Goal: Information Seeking & Learning: Find specific fact

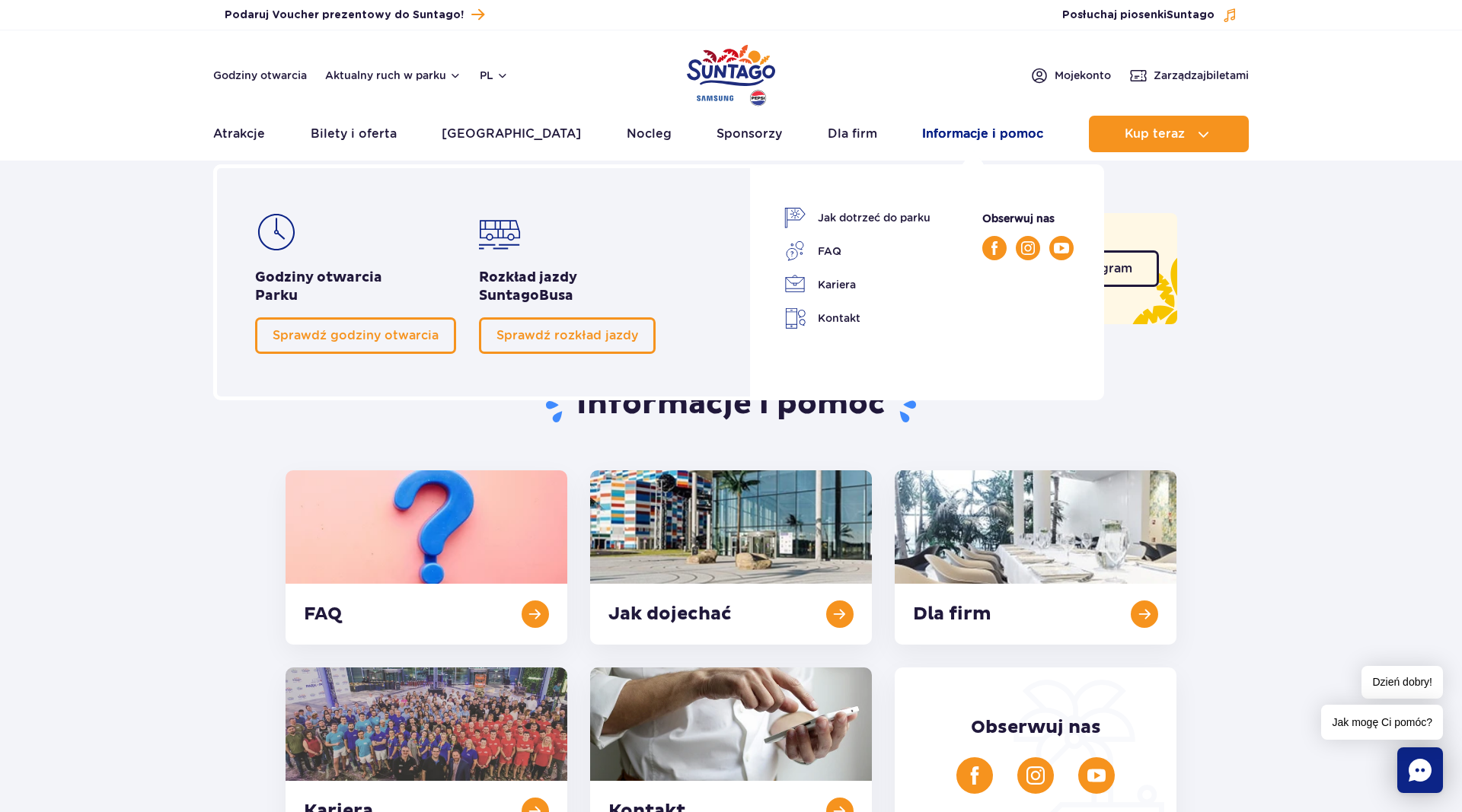
click at [983, 135] on link "Informacje i pomoc" at bounding box center [982, 133] width 121 height 37
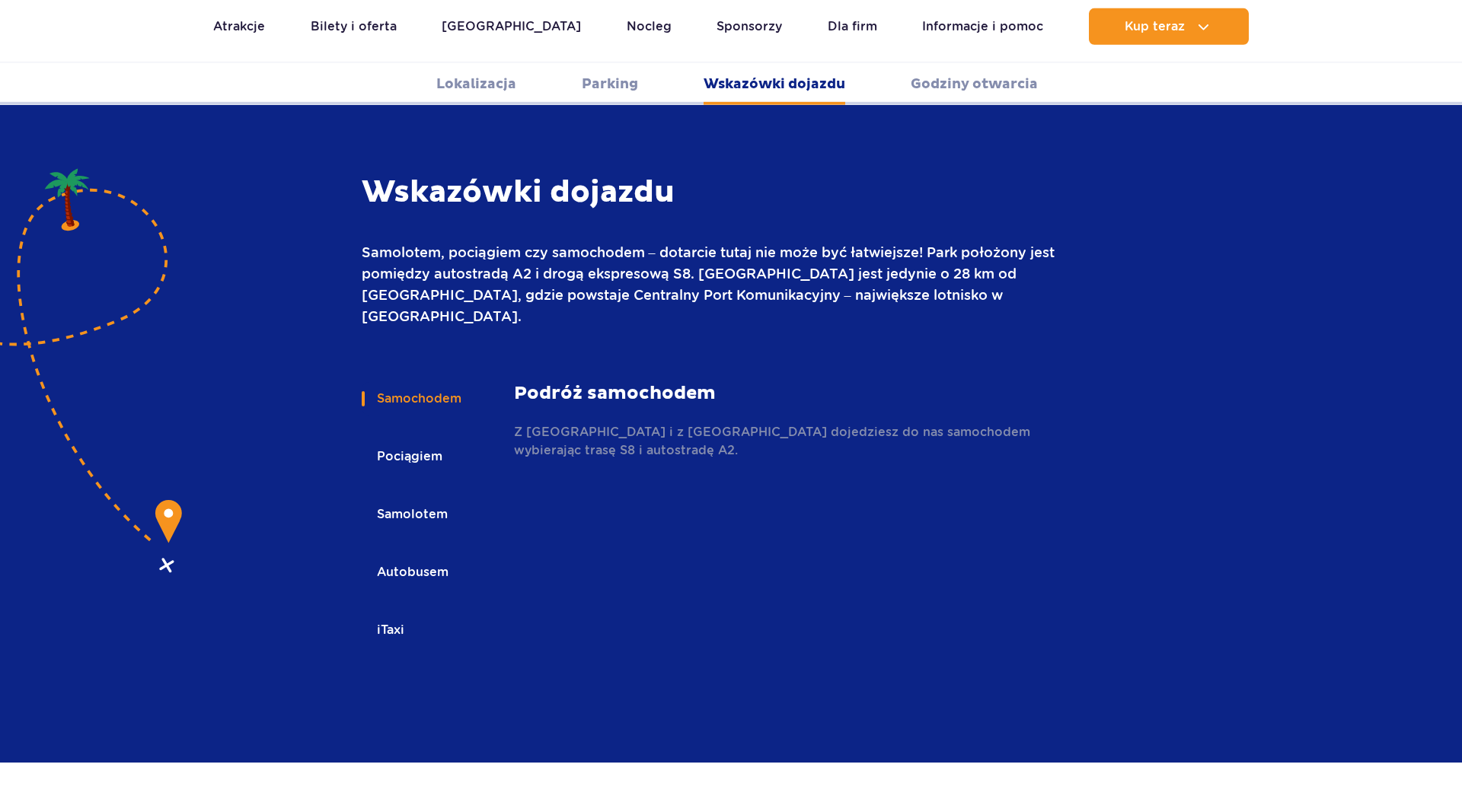
scroll to position [2026, 0]
click at [411, 440] on button "Pociągiem" at bounding box center [408, 457] width 94 height 33
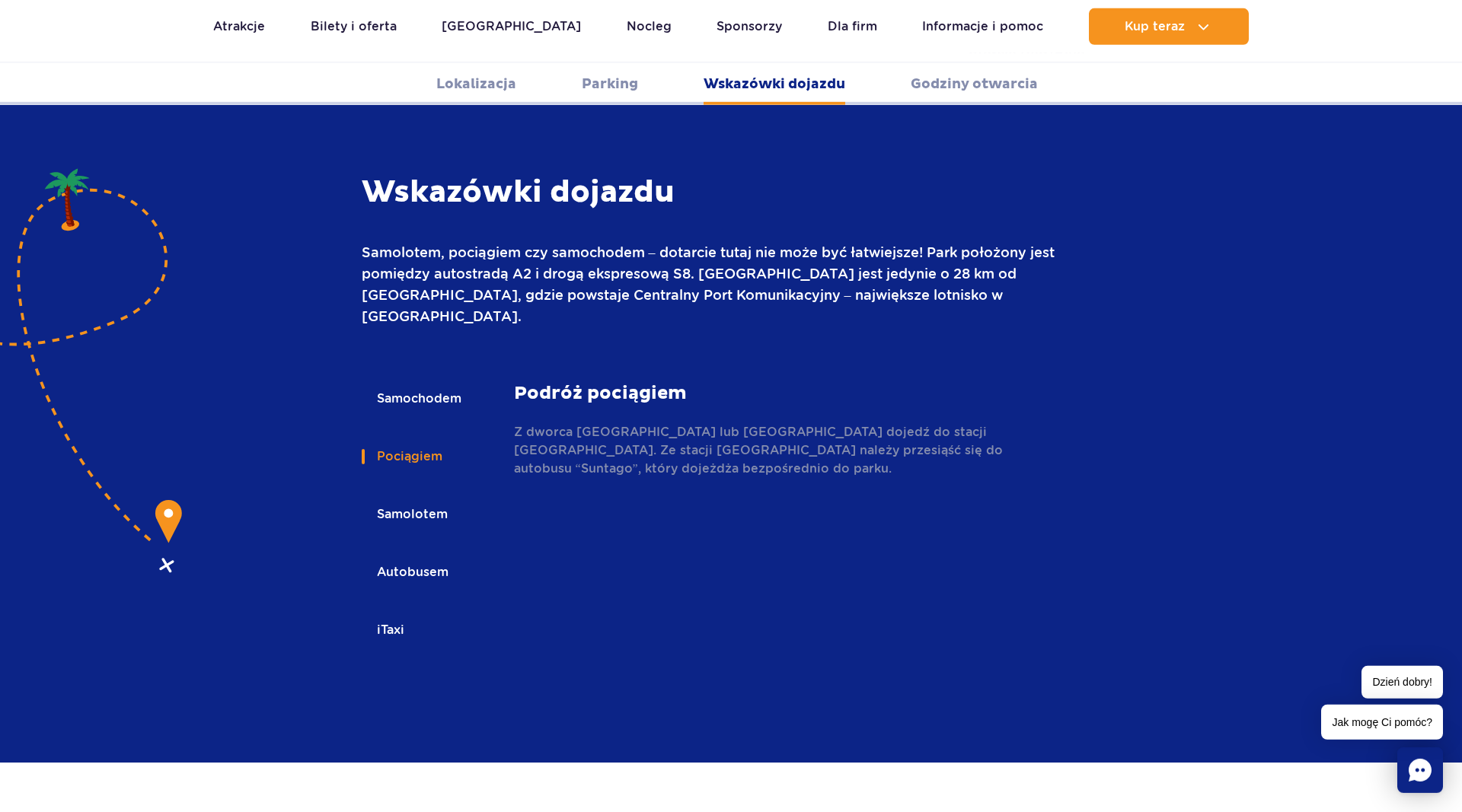
click at [675, 524] on div "Samochodem Pociągiem Samolotem Autobusem iTaxi Samochodem Podróż samochodem Z W…" at bounding box center [712, 526] width 701 height 289
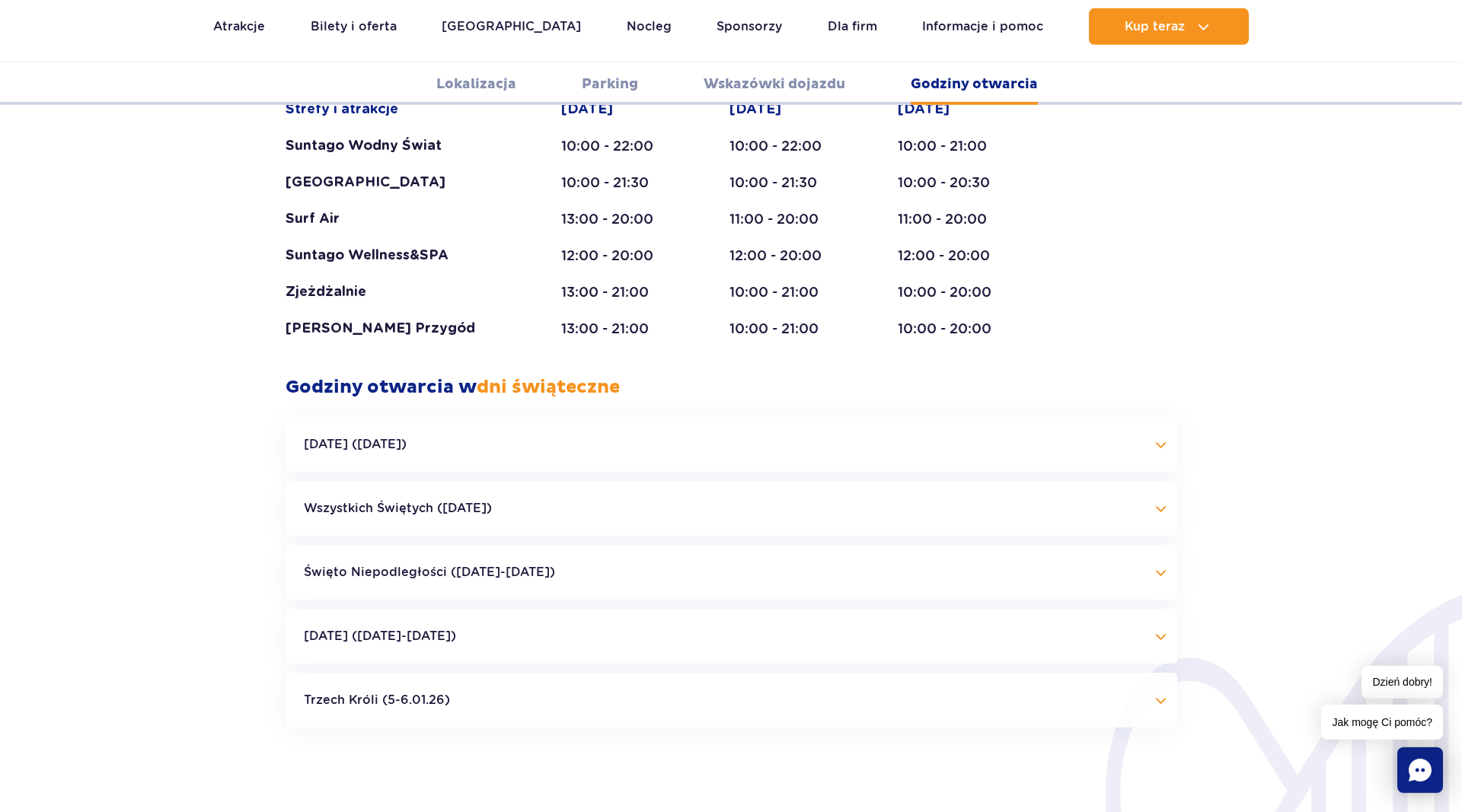
click at [154, 422] on div "Godziny otwarcia parku Styczeń - Grudzień Dni świąteczne Strefy i atrakcje Sunt…" at bounding box center [731, 234] width 1462 height 1025
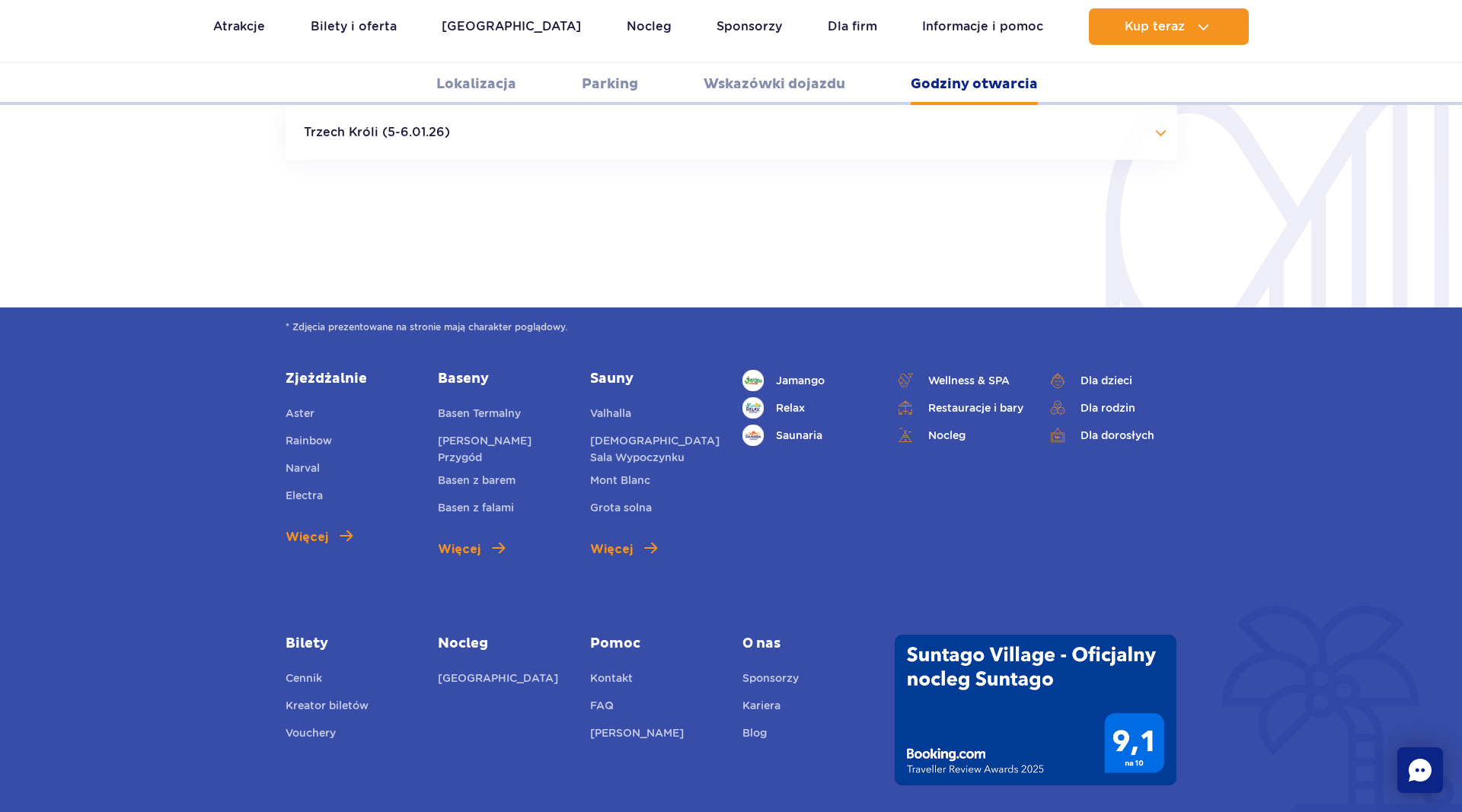
scroll to position [3735, 0]
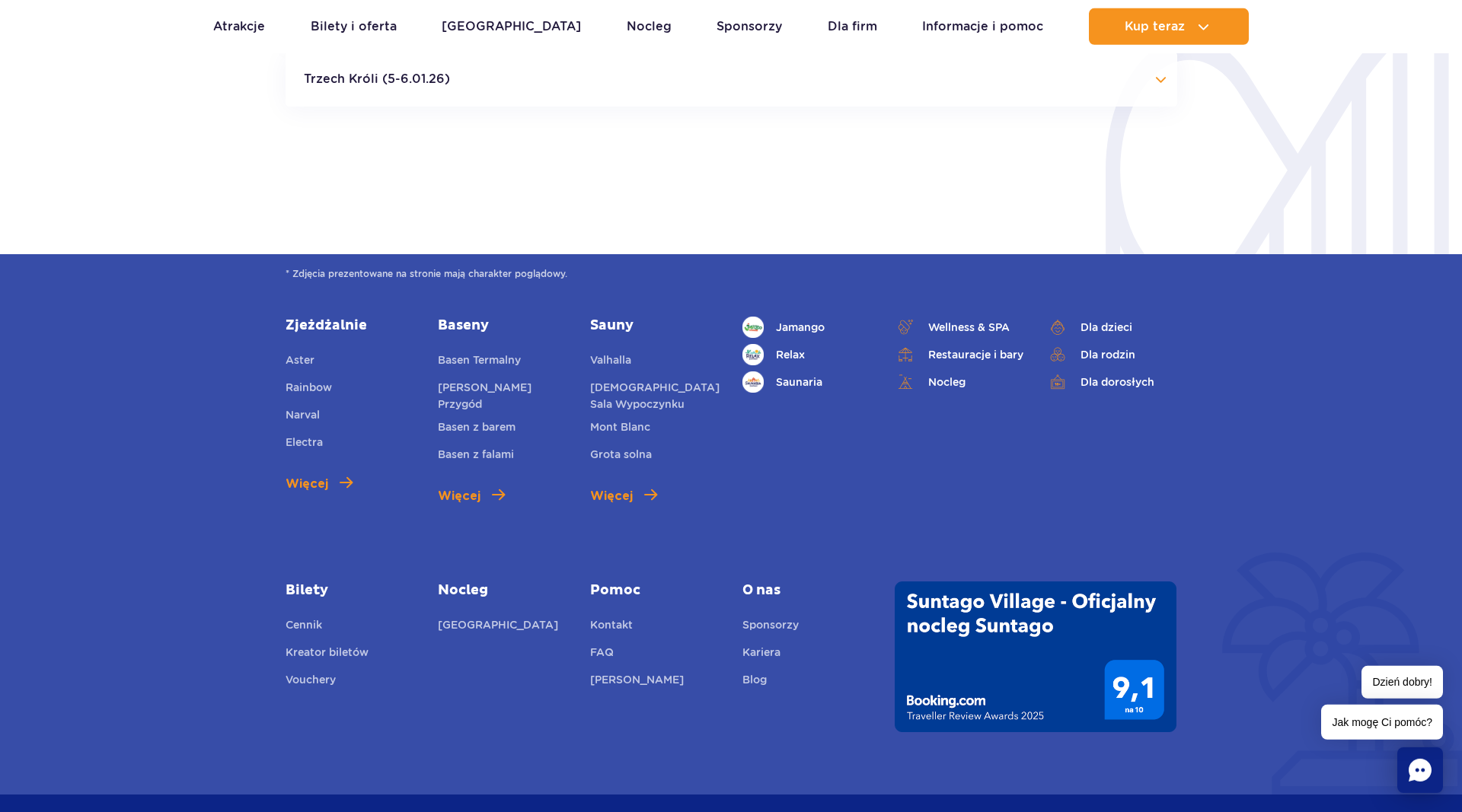
click at [175, 440] on div "* Zdjęcia prezentowane na stronie mają charakter poglądowy. Zjeżdżalnie Aster R…" at bounding box center [731, 525] width 1462 height 541
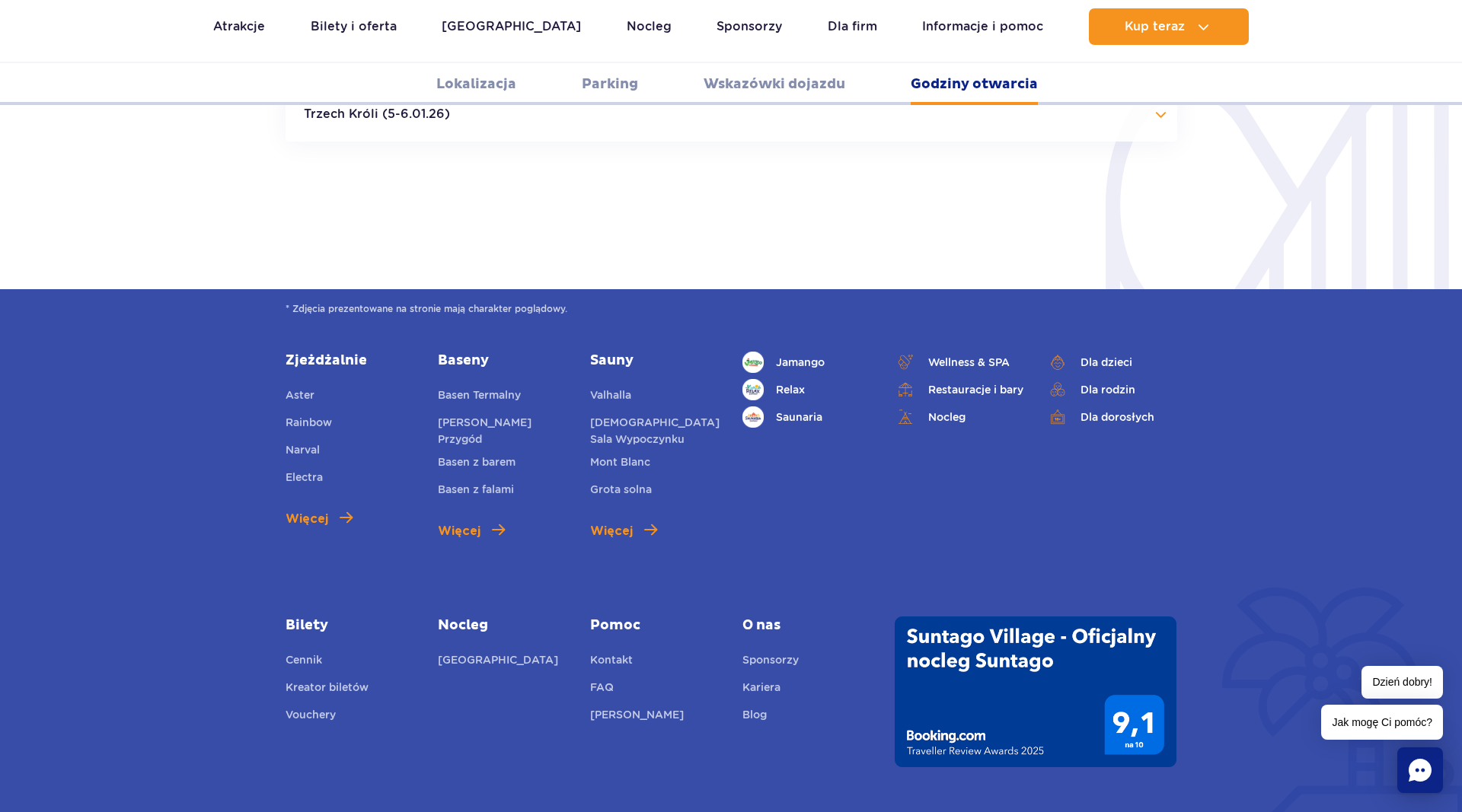
click at [160, 473] on div "* Zdjęcia prezentowane na stronie mają charakter poglądowy. Zjeżdżalnie Aster R…" at bounding box center [731, 560] width 1462 height 541
